Goal: Transaction & Acquisition: Purchase product/service

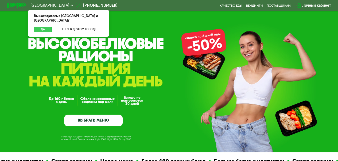
click at [40, 27] on button "Да" at bounding box center [43, 30] width 18 height 6
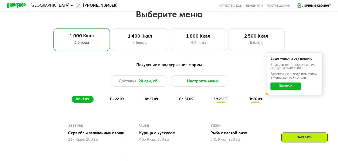
scroll to position [294, 0]
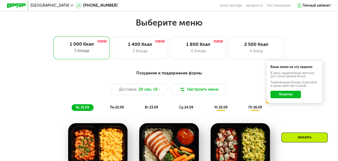
click at [277, 95] on button "Понятно" at bounding box center [285, 94] width 30 height 7
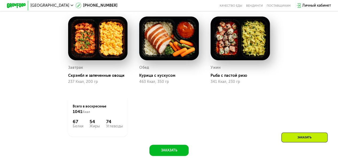
scroll to position [347, 0]
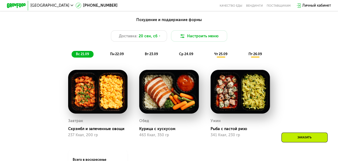
click at [114, 56] on span "пн 22.09" at bounding box center [117, 54] width 14 height 4
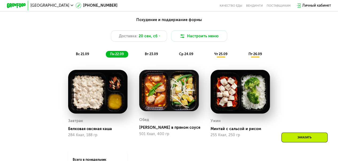
click at [150, 56] on span "вт 23.09" at bounding box center [151, 54] width 13 height 4
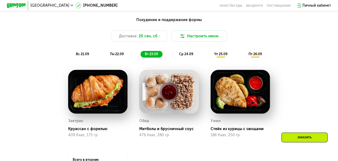
click at [189, 56] on span "ср 24.09" at bounding box center [186, 54] width 14 height 4
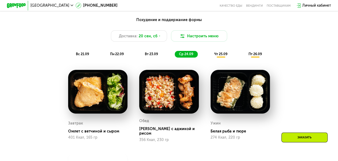
click at [218, 56] on span "чт 25.09" at bounding box center [220, 54] width 13 height 4
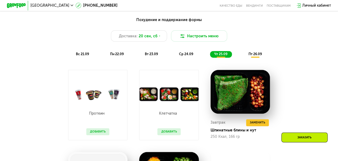
click at [252, 56] on span "пт 26.09" at bounding box center [254, 54] width 13 height 4
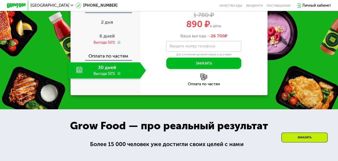
scroll to position [614, 0]
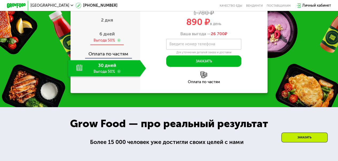
click at [111, 37] on span "6 дней" at bounding box center [106, 34] width 15 height 6
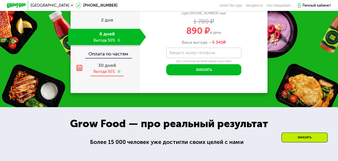
click at [109, 68] on span "30 дней" at bounding box center [107, 65] width 18 height 6
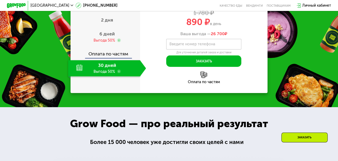
click at [277, 25] on div "Закажи Grow Food со скидкой до 50% Оплата сразу 2 дня 6 дней Выгода 50% Оплата …" at bounding box center [169, 32] width 338 height 150
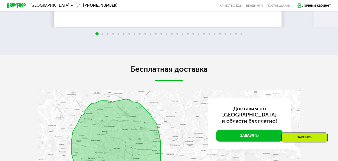
scroll to position [1014, 0]
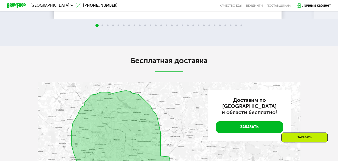
click at [102, 26] on span at bounding box center [102, 26] width 2 height 2
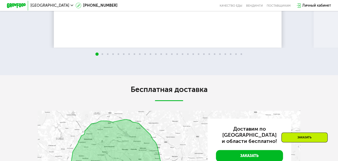
scroll to position [961, 0]
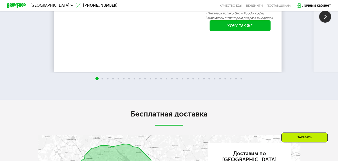
click at [324, 23] on img at bounding box center [325, 17] width 12 height 12
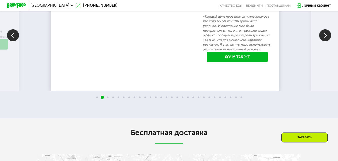
scroll to position [934, 0]
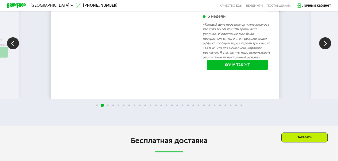
click at [325, 49] on img at bounding box center [325, 43] width 12 height 12
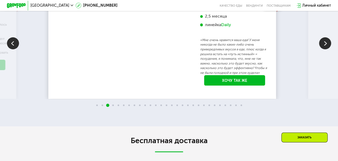
click at [325, 49] on img at bounding box center [325, 43] width 12 height 12
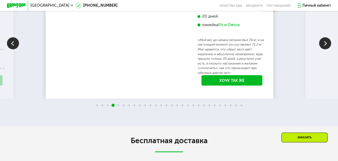
click at [325, 49] on img at bounding box center [325, 43] width 12 height 12
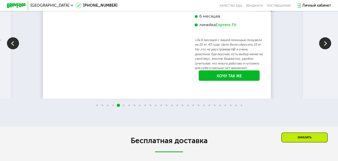
click at [326, 49] on img at bounding box center [325, 43] width 12 height 12
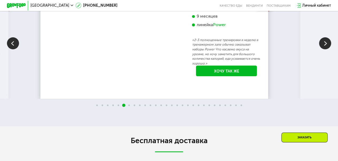
click at [326, 49] on img at bounding box center [325, 43] width 12 height 12
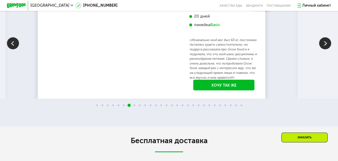
click at [326, 49] on img at bounding box center [325, 43] width 12 height 12
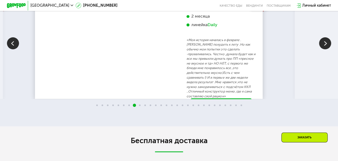
click at [326, 49] on img at bounding box center [325, 43] width 12 height 12
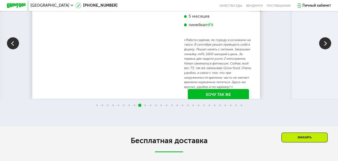
click at [326, 49] on img at bounding box center [325, 43] width 12 height 12
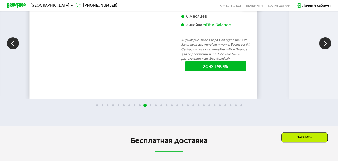
click at [327, 49] on img at bounding box center [325, 43] width 12 height 12
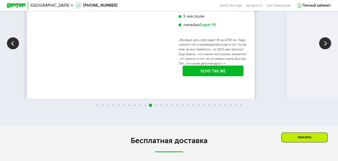
click at [327, 49] on img at bounding box center [325, 43] width 12 height 12
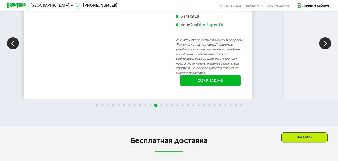
click at [327, 49] on img at bounding box center [325, 43] width 12 height 12
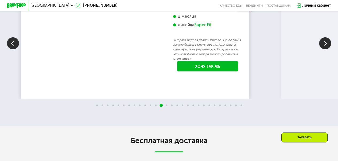
click at [328, 49] on img at bounding box center [325, 43] width 12 height 12
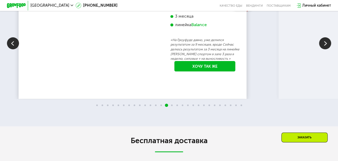
click at [328, 49] on img at bounding box center [325, 43] width 12 height 12
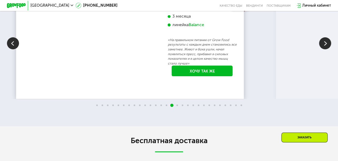
click at [328, 49] on img at bounding box center [325, 43] width 12 height 12
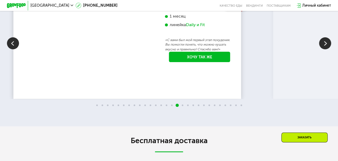
click at [328, 49] on img at bounding box center [325, 43] width 12 height 12
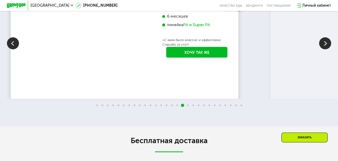
click at [328, 49] on img at bounding box center [325, 43] width 12 height 12
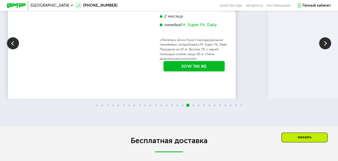
click at [328, 49] on img at bounding box center [325, 43] width 12 height 12
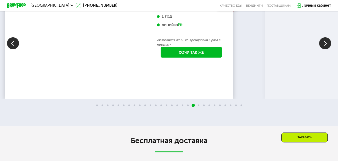
click at [328, 49] on img at bounding box center [325, 43] width 12 height 12
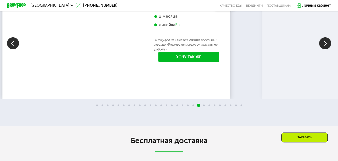
click at [328, 49] on img at bounding box center [325, 43] width 12 height 12
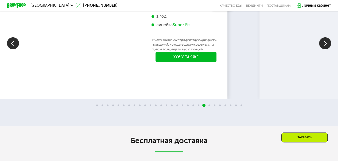
click at [328, 49] on img at bounding box center [325, 43] width 12 height 12
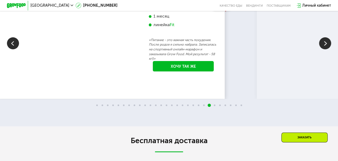
click at [328, 49] on img at bounding box center [325, 43] width 12 height 12
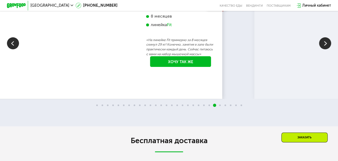
click at [329, 49] on img at bounding box center [325, 43] width 12 height 12
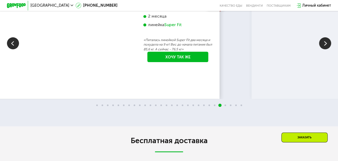
click at [329, 49] on img at bounding box center [325, 43] width 12 height 12
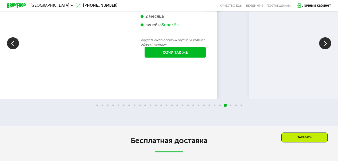
click at [329, 49] on img at bounding box center [325, 43] width 12 height 12
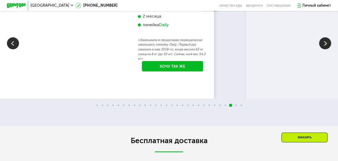
click at [330, 49] on img at bounding box center [325, 43] width 12 height 12
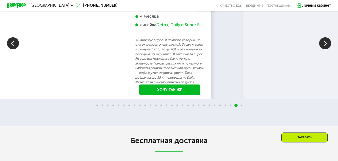
click at [330, 49] on img at bounding box center [325, 43] width 12 height 12
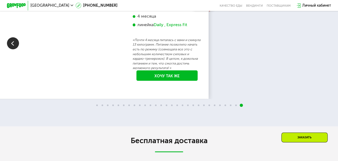
click at [330, 76] on div "70 кг 64 кг -6 кг [PERSON_NAME], 31 год 3 месяца линейка Fit, Super Fit «Питала…" at bounding box center [169, 43] width 338 height 112
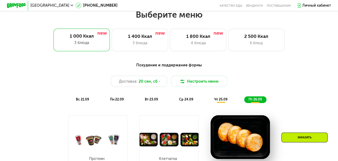
scroll to position [294, 0]
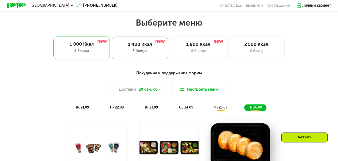
click at [132, 51] on div "3 блюда" at bounding box center [140, 51] width 46 height 6
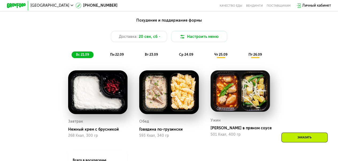
scroll to position [320, 0]
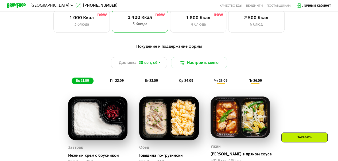
click at [118, 82] on span "пн 22.09" at bounding box center [117, 81] width 14 height 4
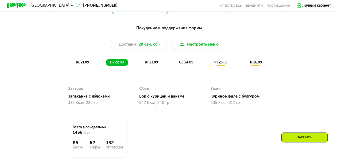
scroll to position [347, 0]
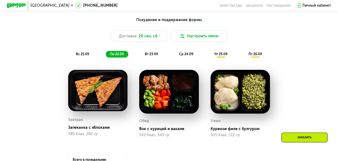
click at [153, 55] on span "вт 23.09" at bounding box center [151, 54] width 13 height 4
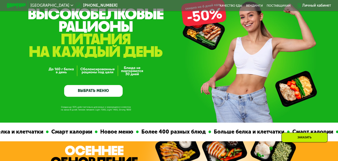
scroll to position [0, 0]
